Goal: Task Accomplishment & Management: Use online tool/utility

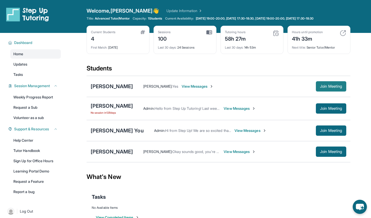
click at [333, 87] on span "Join Meeting" at bounding box center [331, 86] width 22 height 3
click at [337, 85] on span "Join Meeting" at bounding box center [331, 86] width 22 height 3
click at [327, 88] on span "Join Meeting" at bounding box center [331, 86] width 22 height 3
click at [322, 132] on span "Join Meeting" at bounding box center [331, 130] width 22 height 3
click at [334, 129] on span "Join Meeting" at bounding box center [331, 130] width 22 height 3
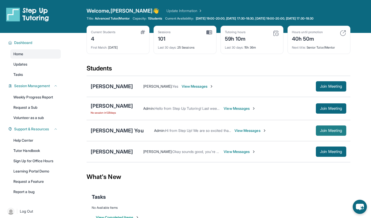
click at [322, 132] on span "Join Meeting" at bounding box center [331, 130] width 22 height 3
click at [335, 132] on span "Join Meeting" at bounding box center [331, 130] width 22 height 3
click at [323, 131] on span "Join Meeting" at bounding box center [331, 130] width 22 height 3
click at [320, 132] on span "Join Meeting" at bounding box center [331, 130] width 22 height 3
click at [324, 129] on span "Join Meeting" at bounding box center [331, 130] width 22 height 3
